Goal: Information Seeking & Learning: Learn about a topic

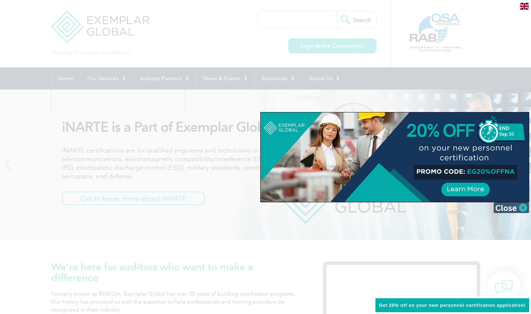
click at [521, 206] on img at bounding box center [512, 207] width 36 height 11
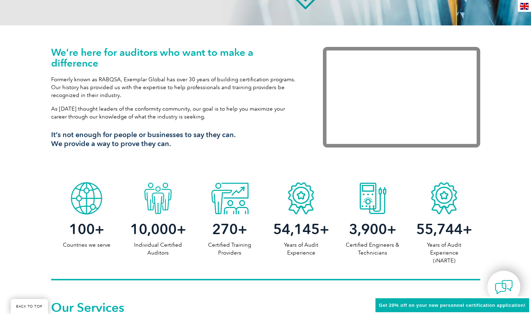
scroll to position [215, 0]
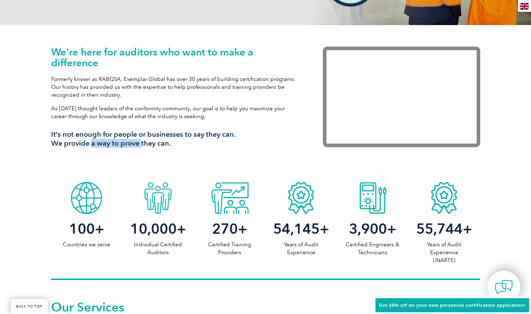
drag, startPoint x: 100, startPoint y: 144, endPoint x: 140, endPoint y: 145, distance: 39.7
click at [140, 145] on h3 "It’s not enough for people or businesses to say they can. We provide a way to p…" at bounding box center [176, 139] width 251 height 18
drag, startPoint x: 140, startPoint y: 145, endPoint x: 160, endPoint y: 145, distance: 20.4
click at [160, 145] on h3 "It’s not enough for people or businesses to say they can. We provide a way to p…" at bounding box center [176, 139] width 251 height 18
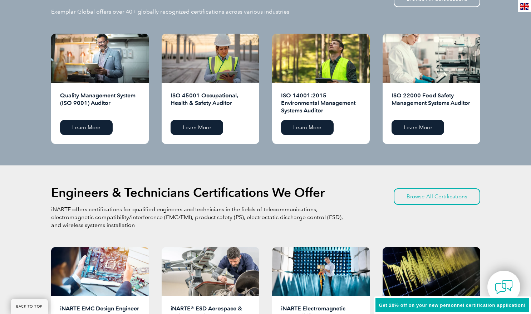
scroll to position [752, 0]
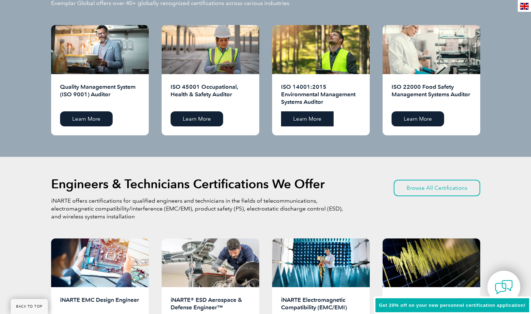
click at [314, 118] on link "Learn More" at bounding box center [307, 118] width 53 height 15
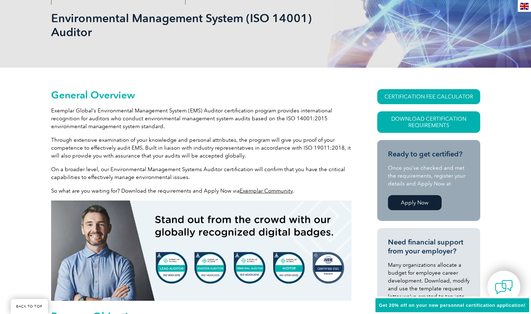
scroll to position [107, 0]
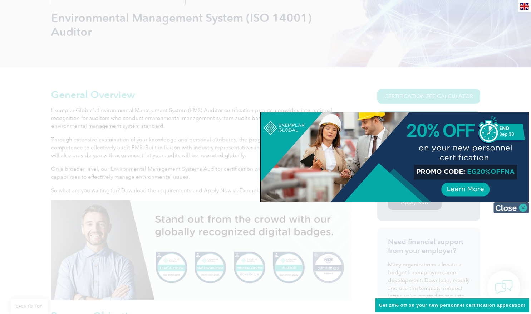
click at [515, 208] on img at bounding box center [512, 207] width 36 height 11
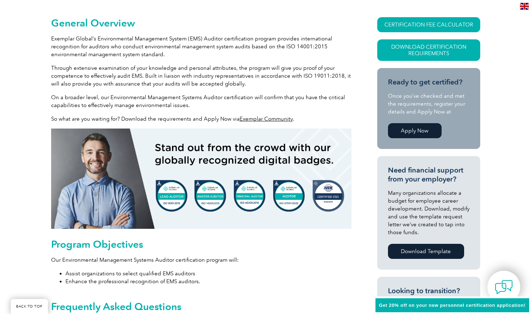
scroll to position [0, 0]
